Goal: Information Seeking & Learning: Find contact information

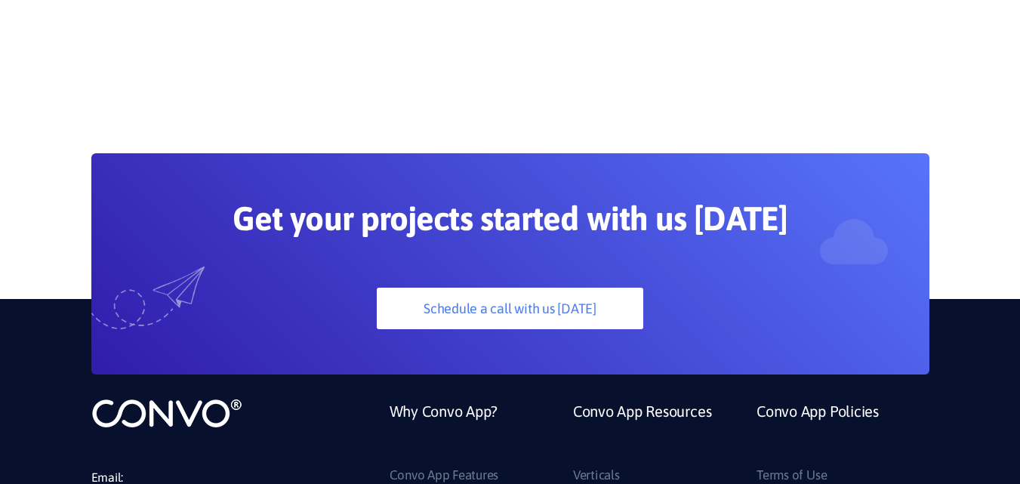
scroll to position [3984, 0]
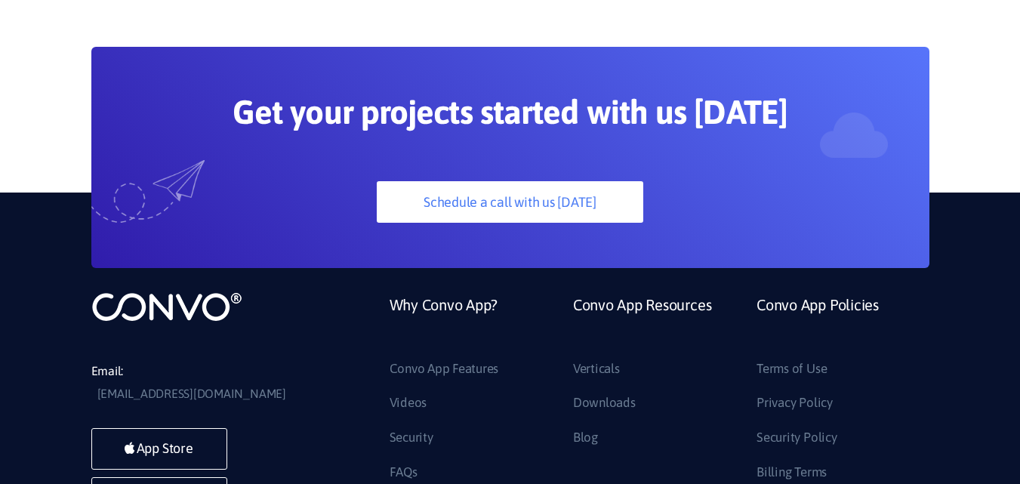
click at [815, 357] on ul "Terms of Use Privacy Policy Security Policy Billing Terms" at bounding box center [836, 421] width 161 height 128
click at [811, 391] on link "Privacy Policy" at bounding box center [794, 403] width 76 height 24
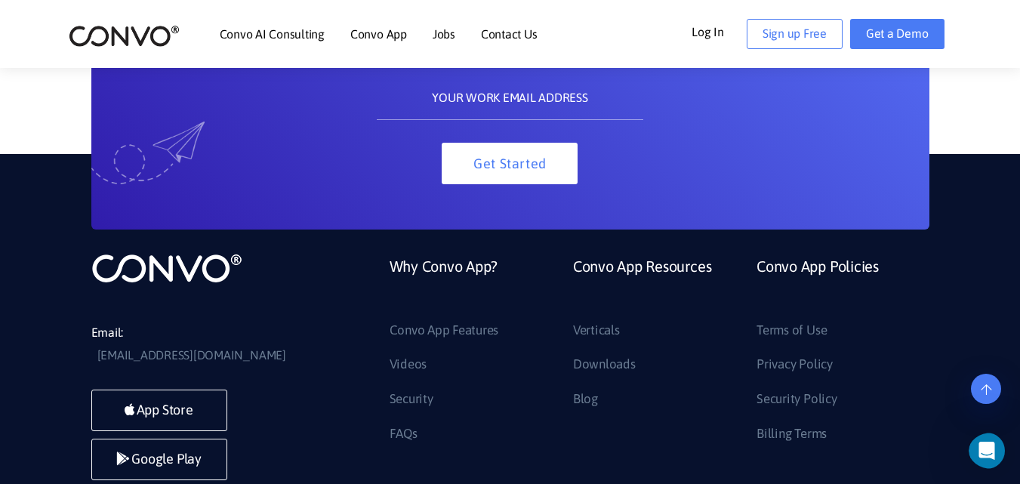
scroll to position [6084, 0]
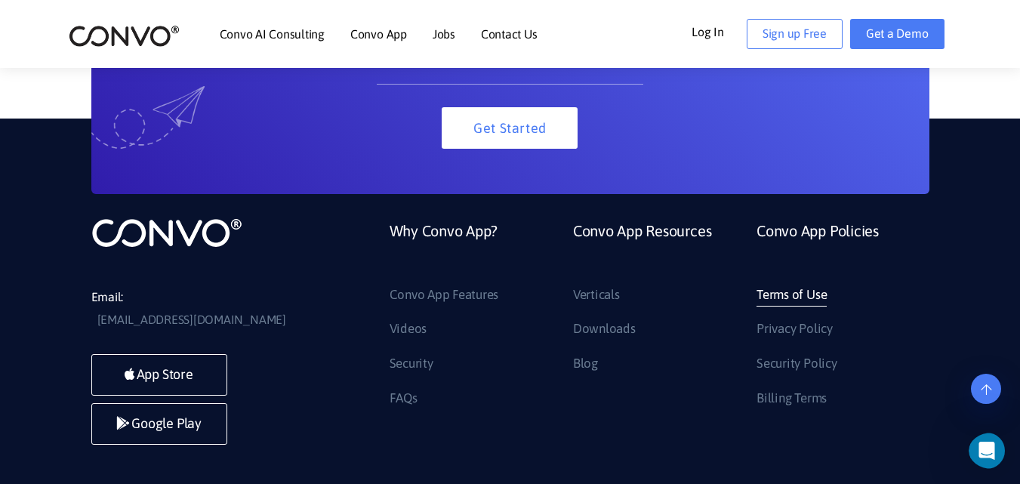
click at [785, 283] on link "Terms of Use" at bounding box center [791, 295] width 70 height 24
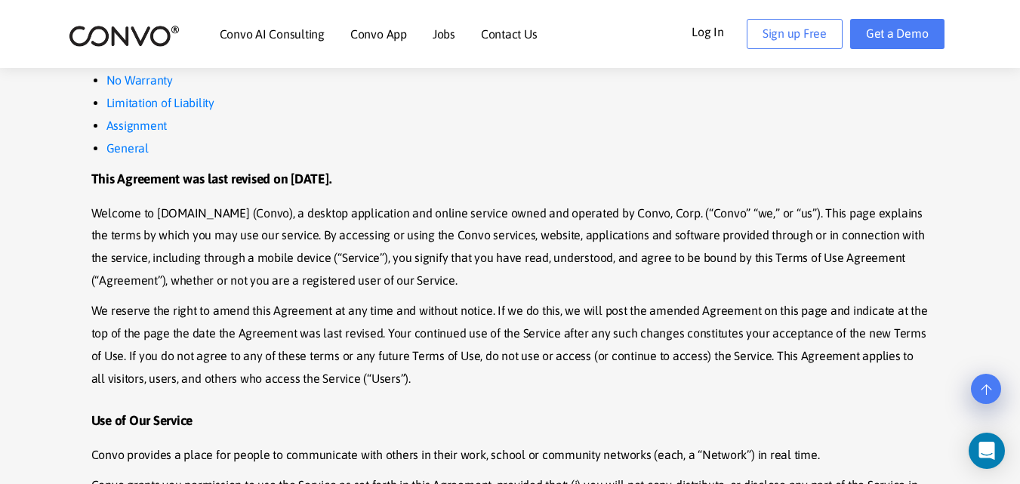
scroll to position [658, 0]
click at [510, 41] on li "Contact Us" at bounding box center [509, 34] width 57 height 65
click at [518, 35] on link "Contact Us" at bounding box center [509, 34] width 57 height 12
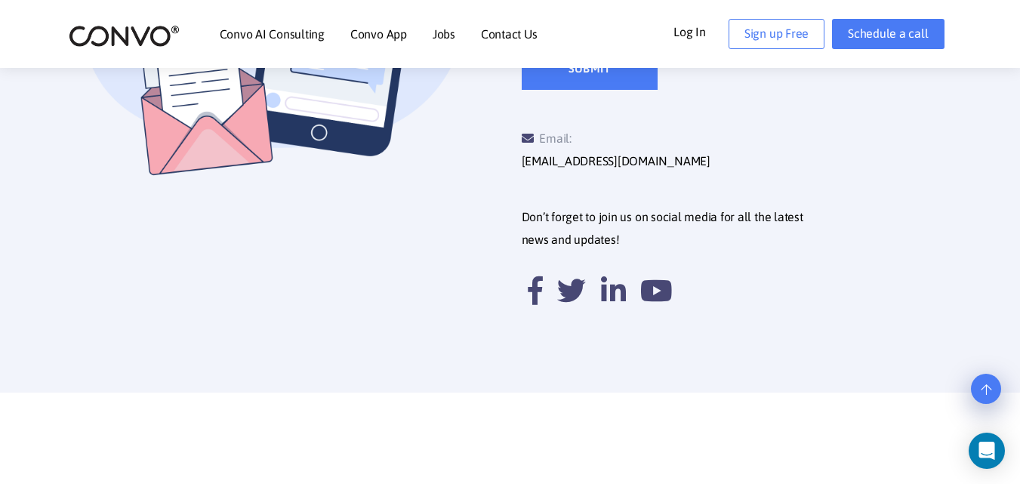
scroll to position [678, 0]
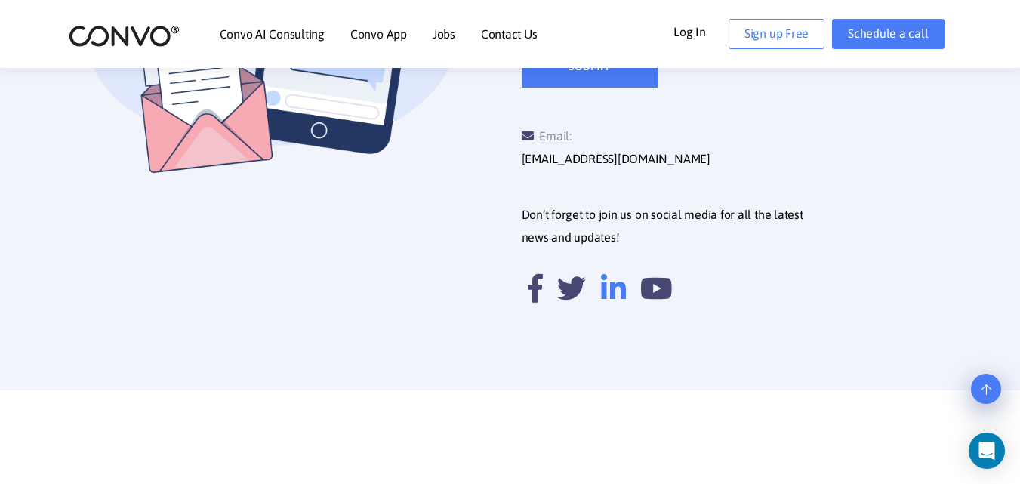
click at [622, 274] on icon at bounding box center [613, 288] width 25 height 29
